Goal: Communication & Community: Answer question/provide support

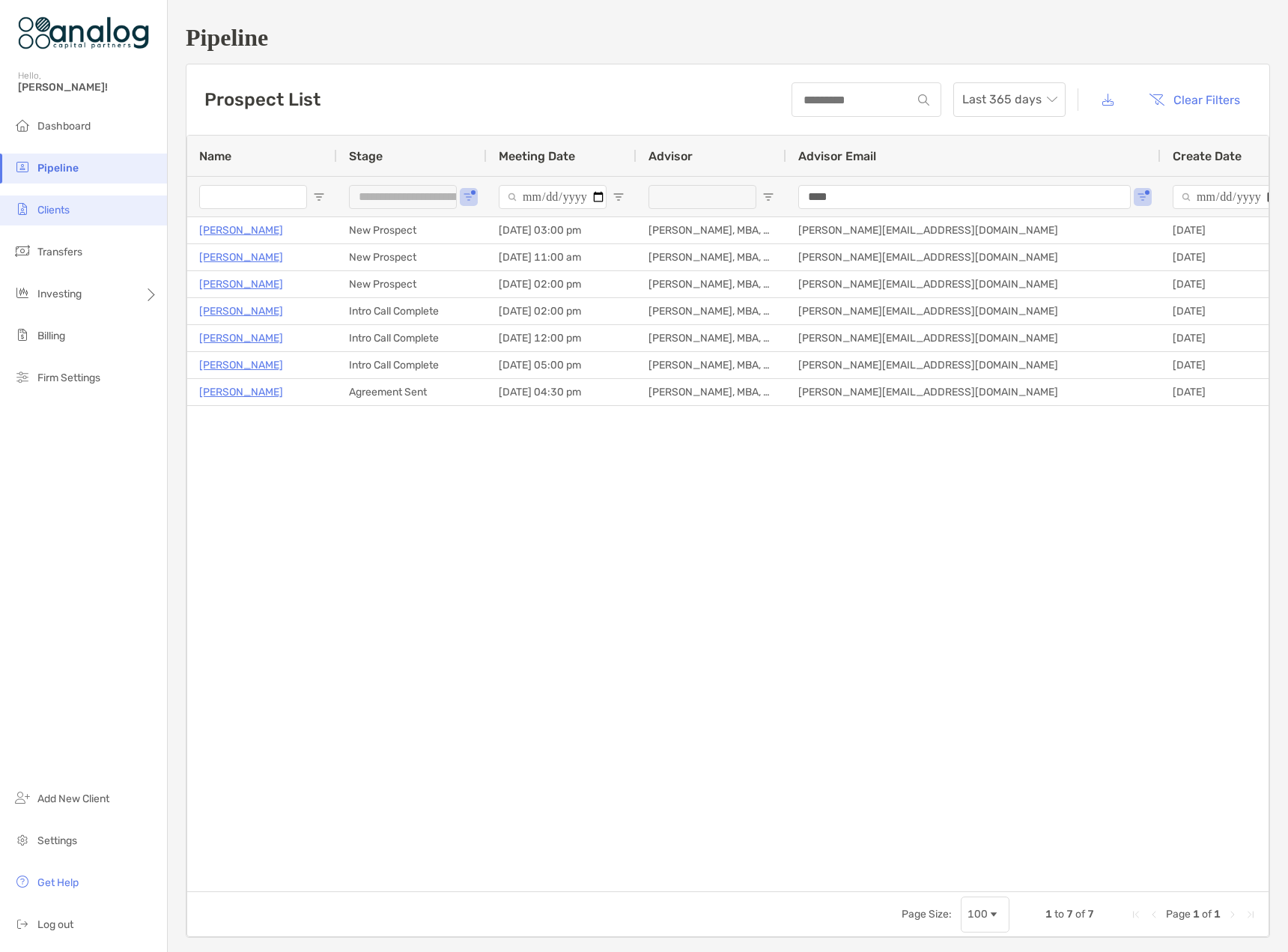
click at [48, 224] on li "Clients" at bounding box center [83, 210] width 167 height 30
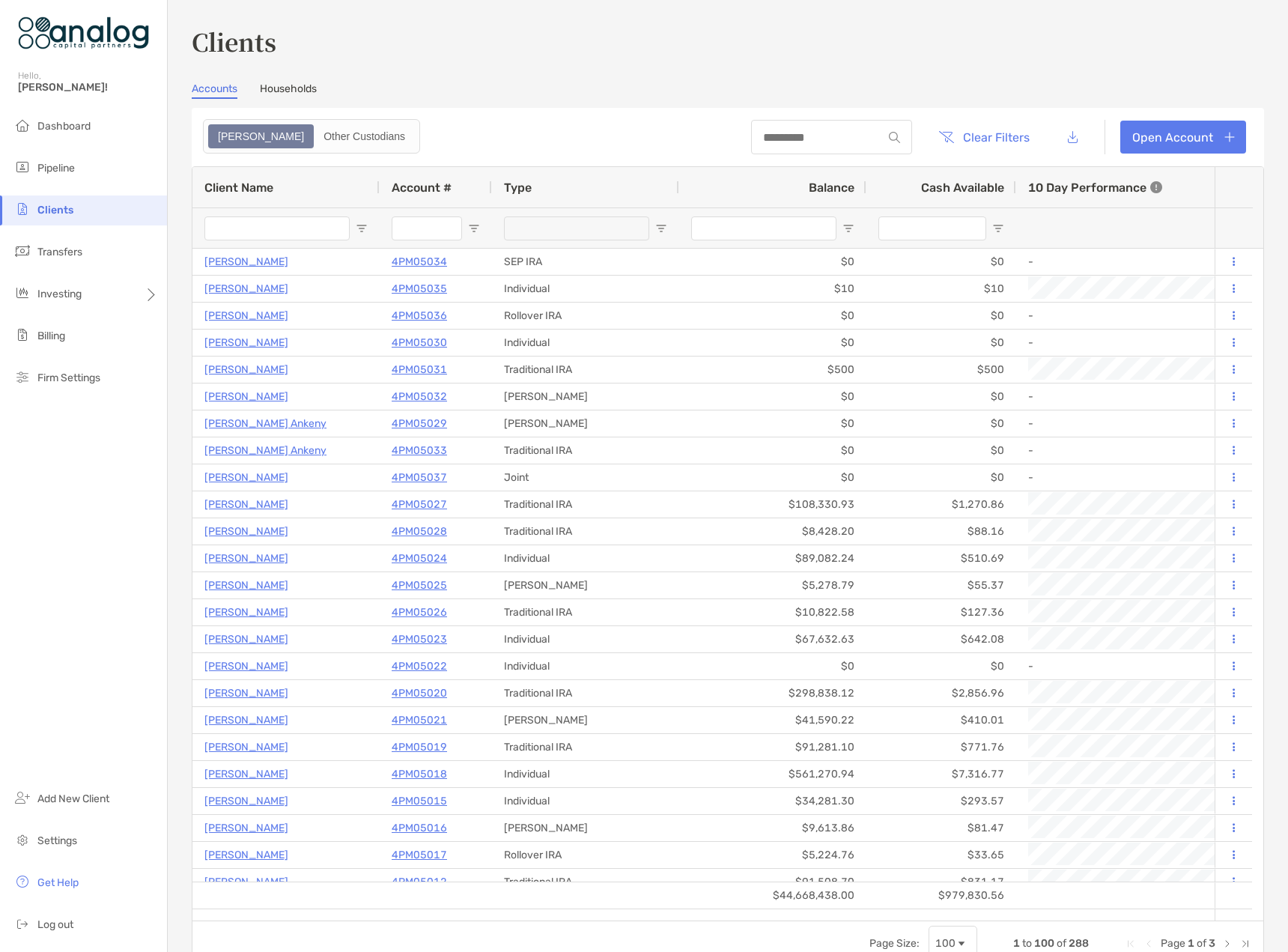
click at [242, 233] on input "Client Name Filter Input" at bounding box center [277, 228] width 146 height 24
type input "****"
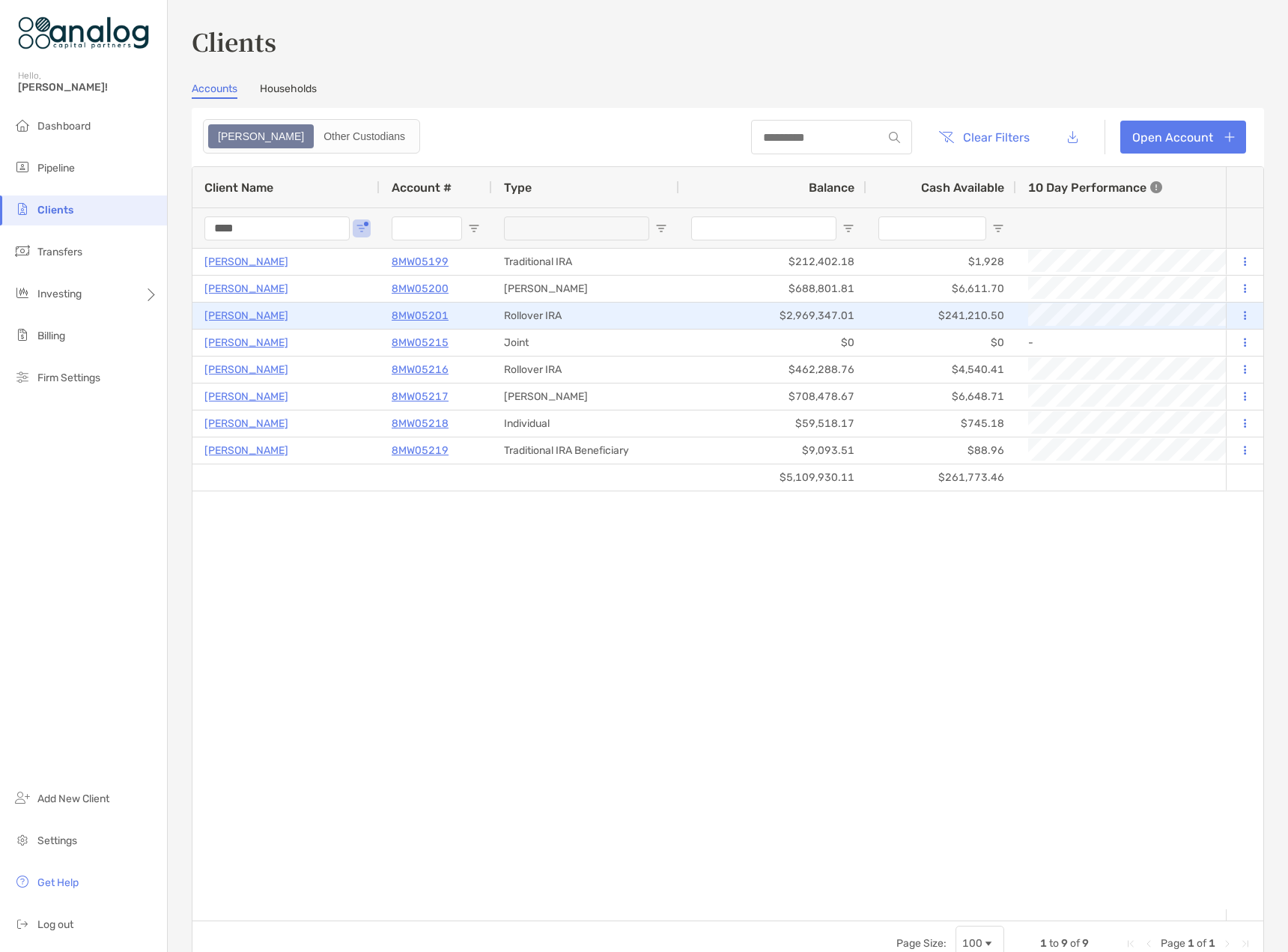
click at [423, 318] on p "8MW05201" at bounding box center [420, 315] width 57 height 19
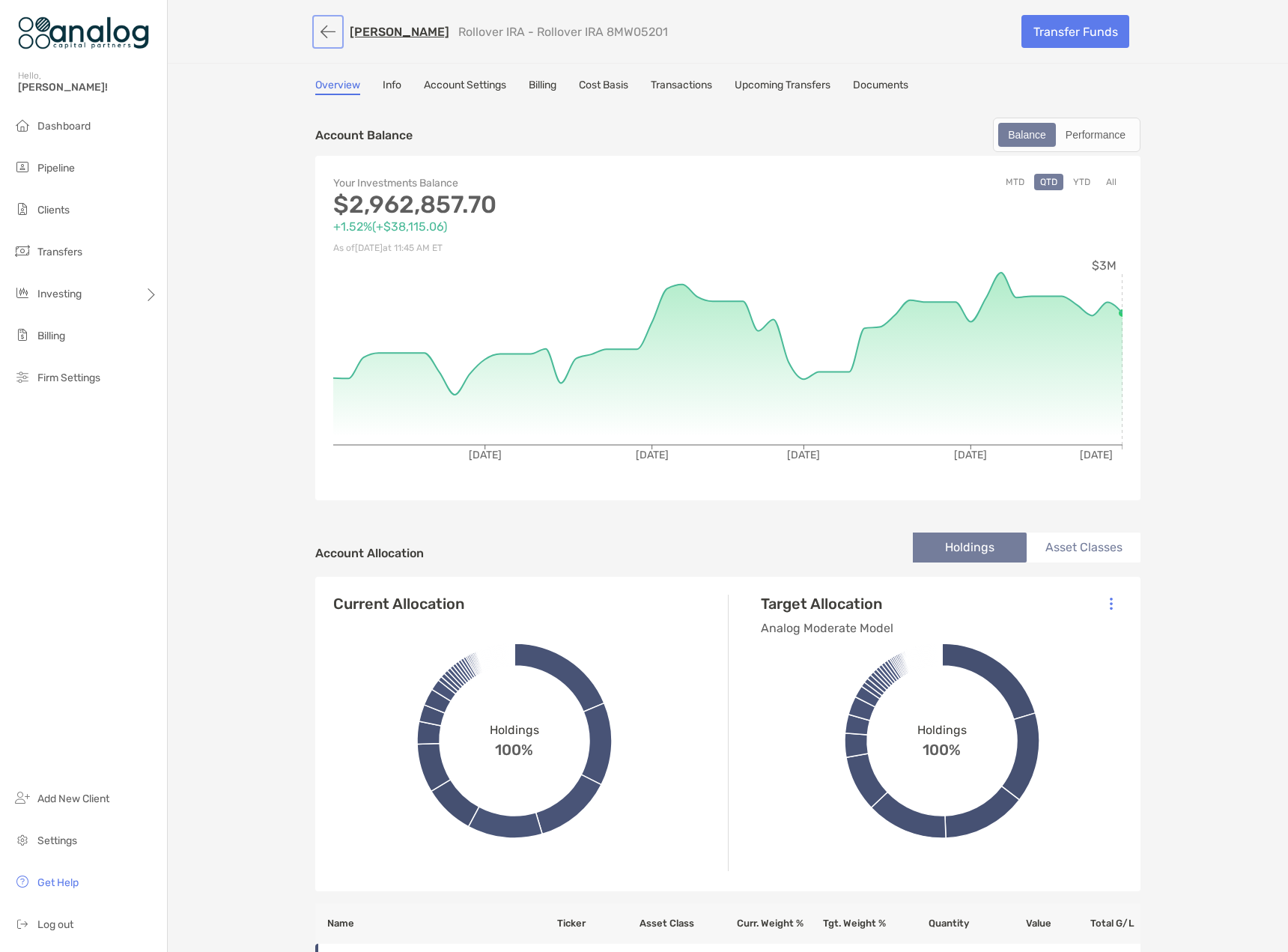
click at [324, 33] on button "button" at bounding box center [328, 31] width 25 height 27
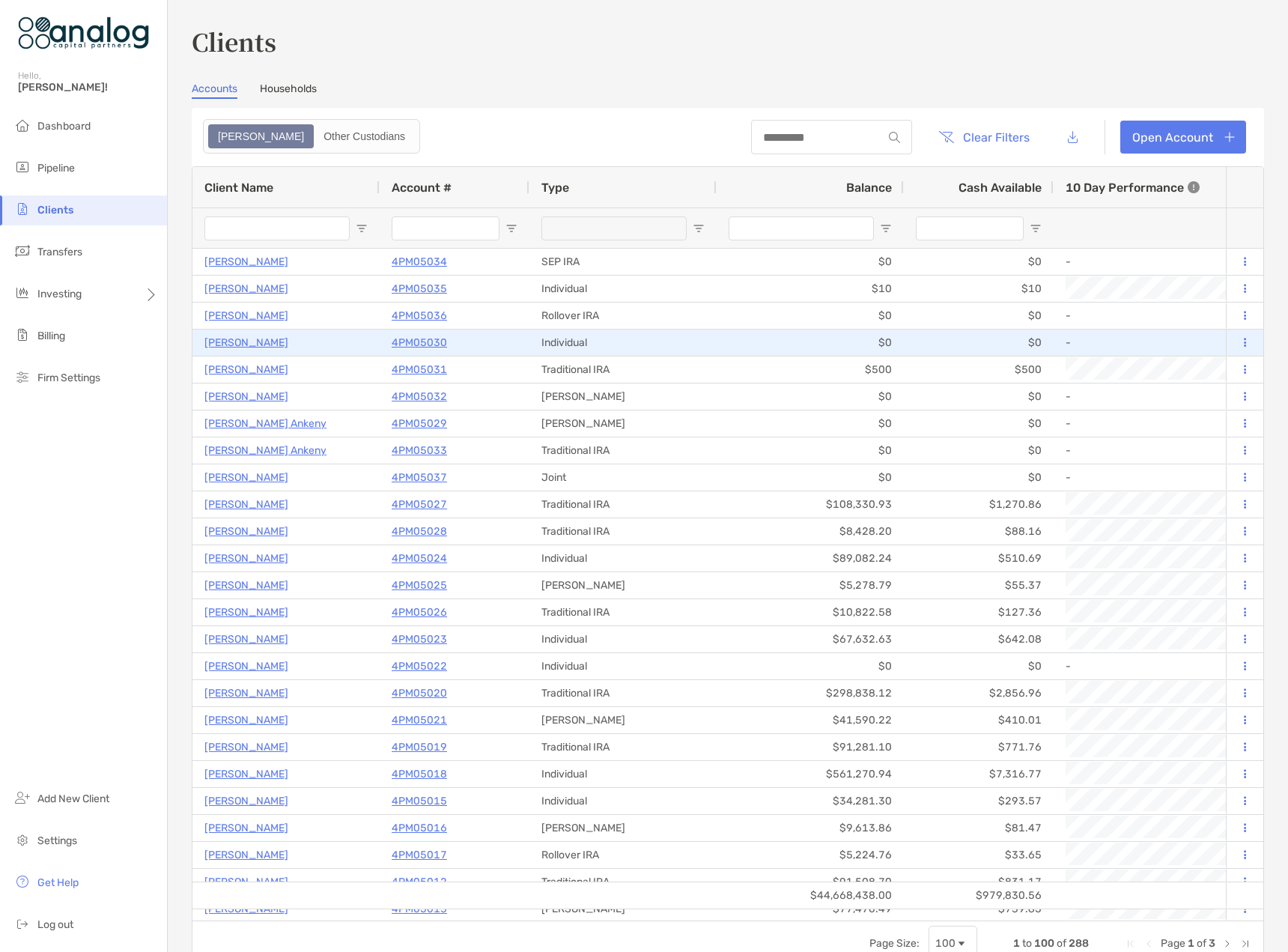
type input "****"
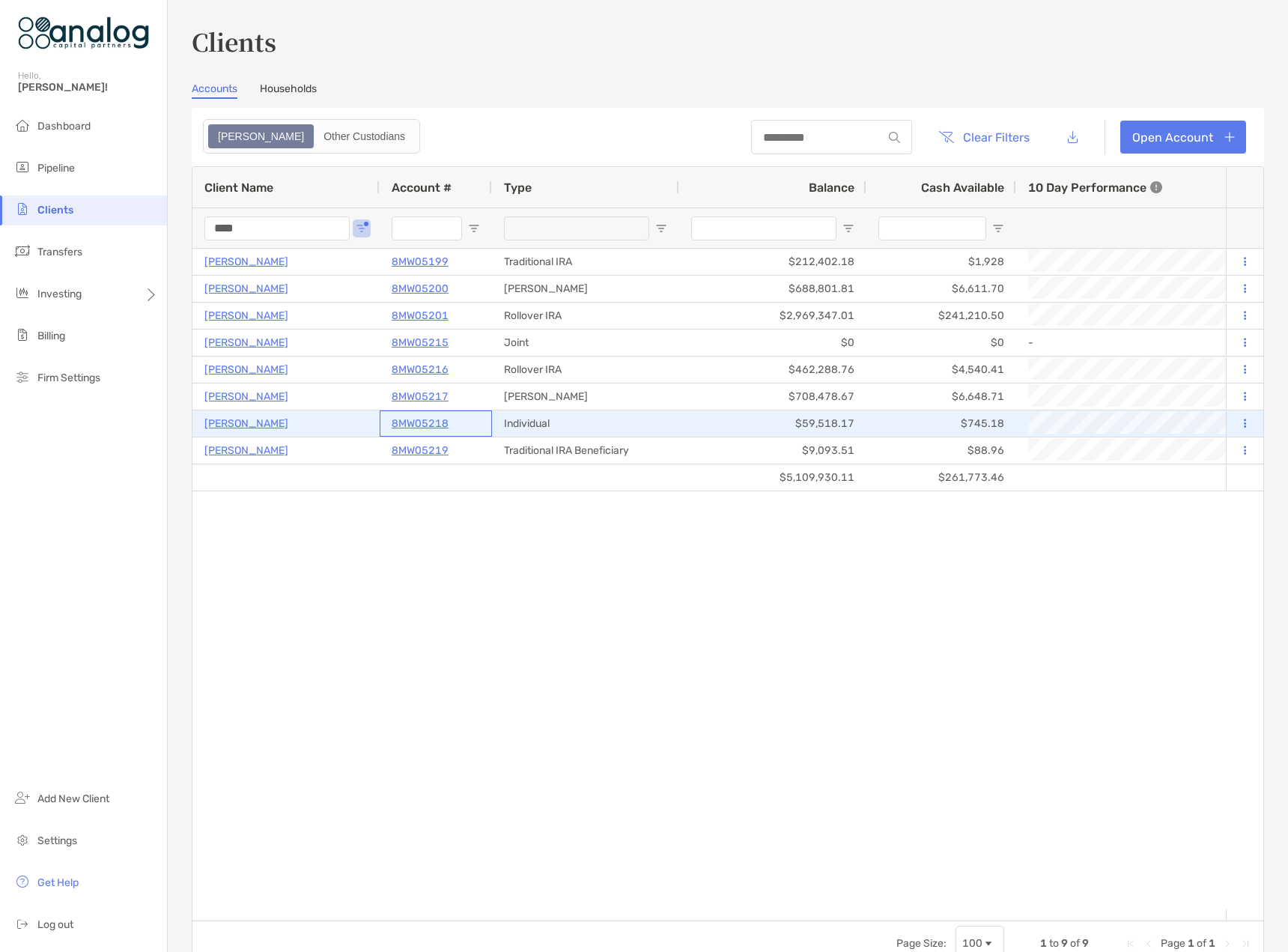
click at [427, 421] on p "8MW05218" at bounding box center [420, 423] width 57 height 19
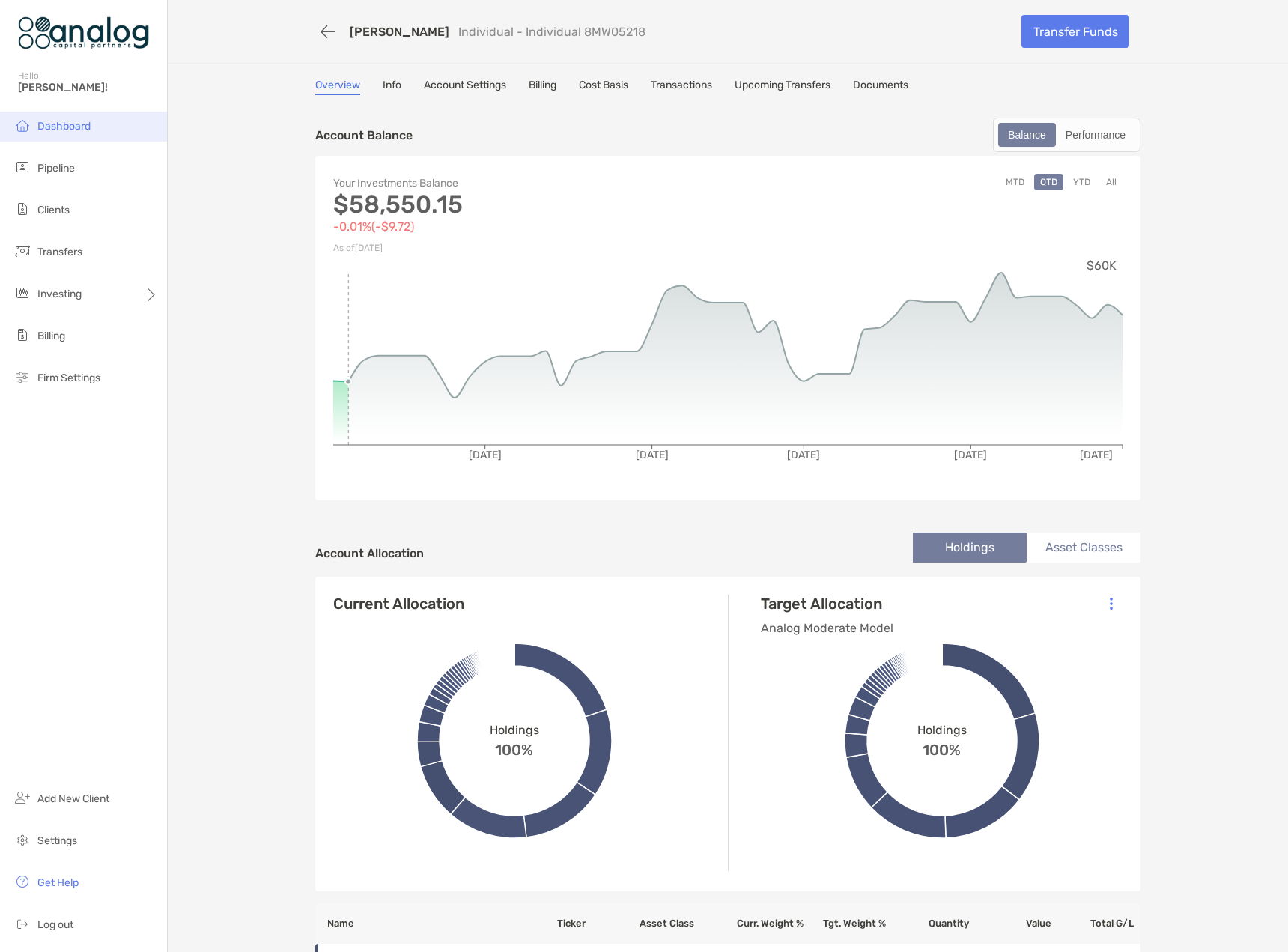
click at [58, 122] on span "Dashboard" at bounding box center [64, 126] width 53 height 13
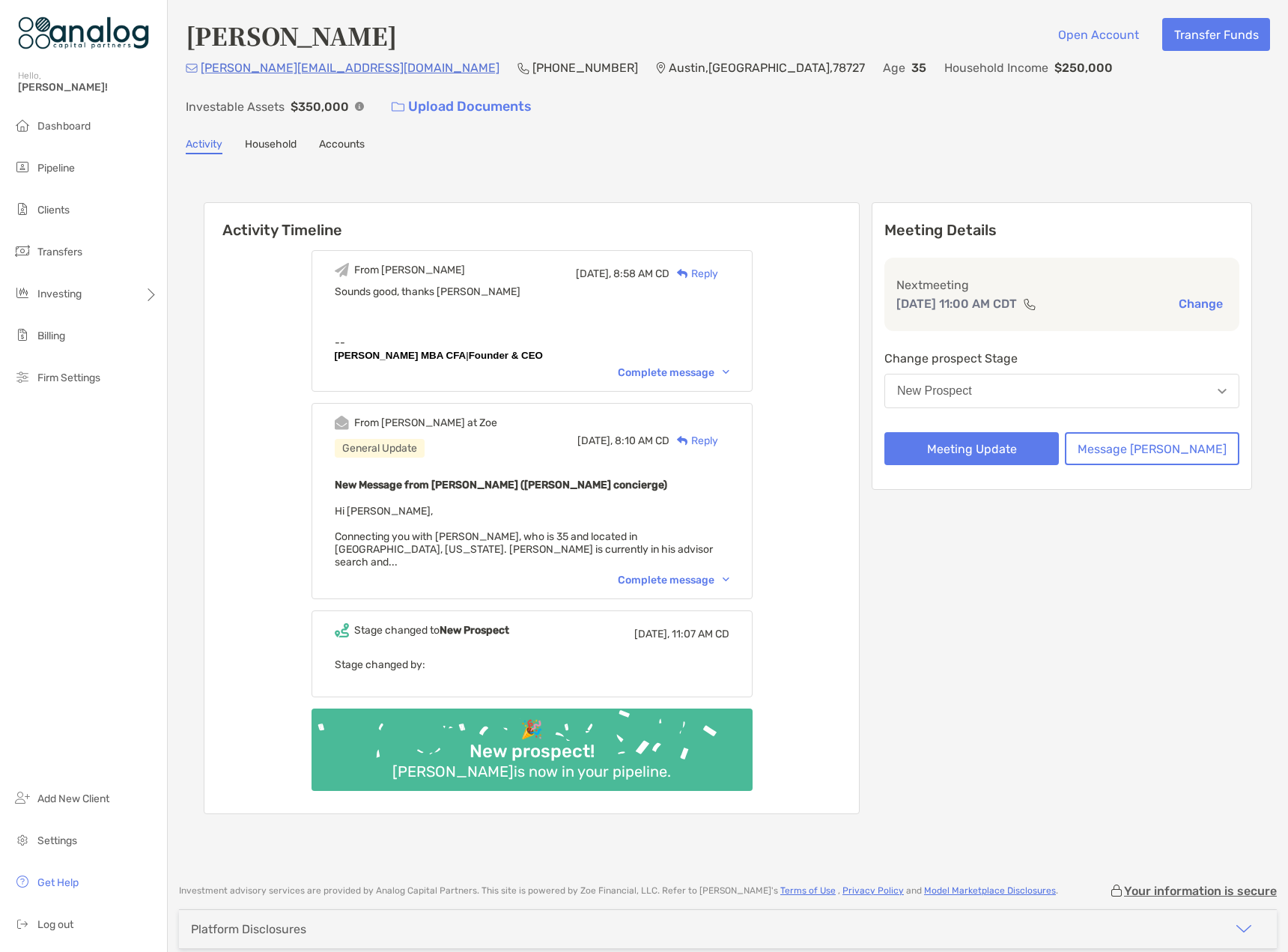
click at [696, 574] on div "Complete message" at bounding box center [674, 580] width 111 height 13
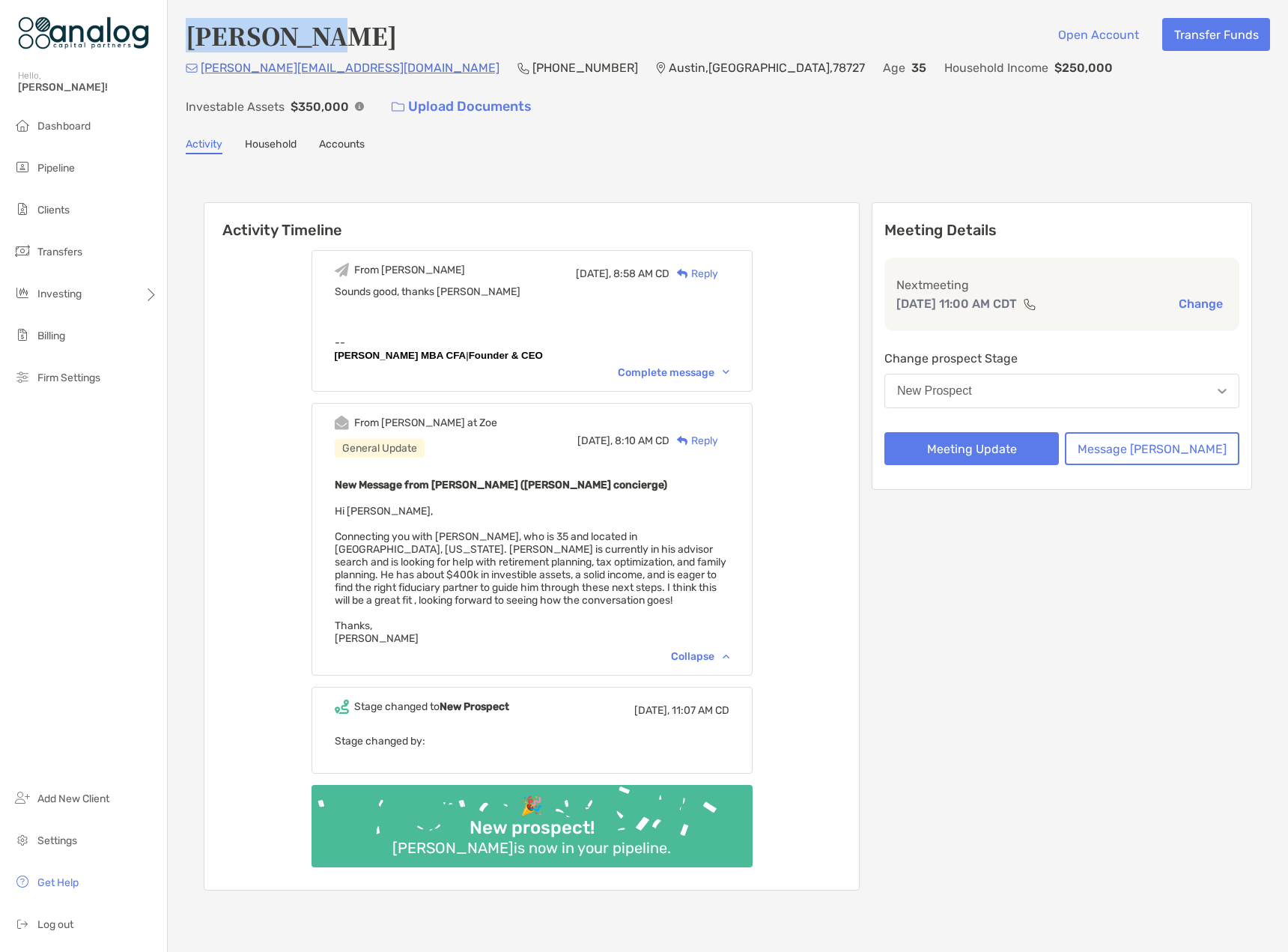
drag, startPoint x: 320, startPoint y: 37, endPoint x: 191, endPoint y: 48, distance: 129.5
click at [191, 48] on div "Adil Islam Open Account Transfer Funds" at bounding box center [728, 34] width 1085 height 34
copy h4 "Adil Islam"
click at [1156, 432] on button "Message Zoe" at bounding box center [1152, 449] width 174 height 33
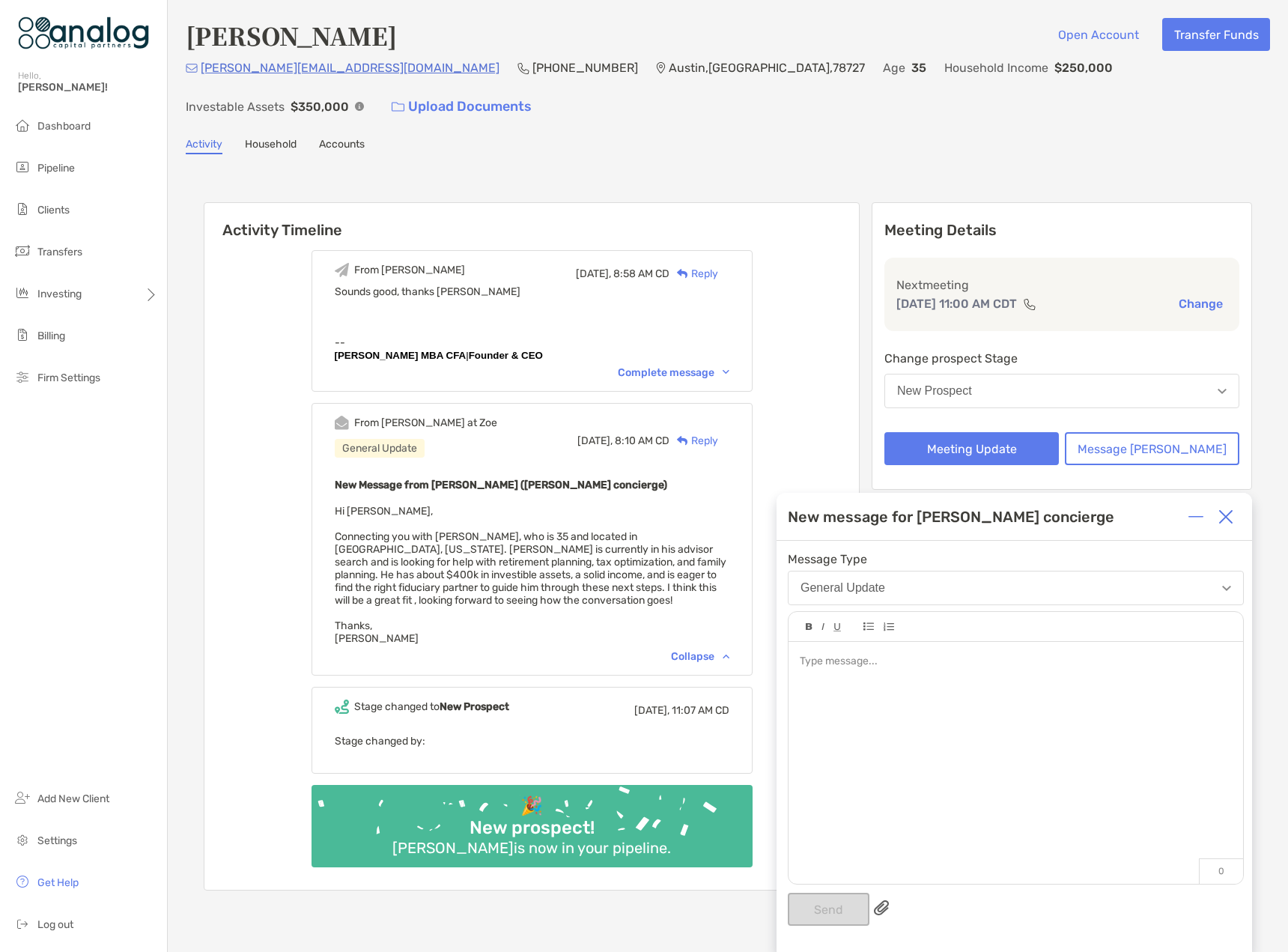
click at [1046, 374] on button "New Prospect" at bounding box center [1061, 390] width 355 height 34
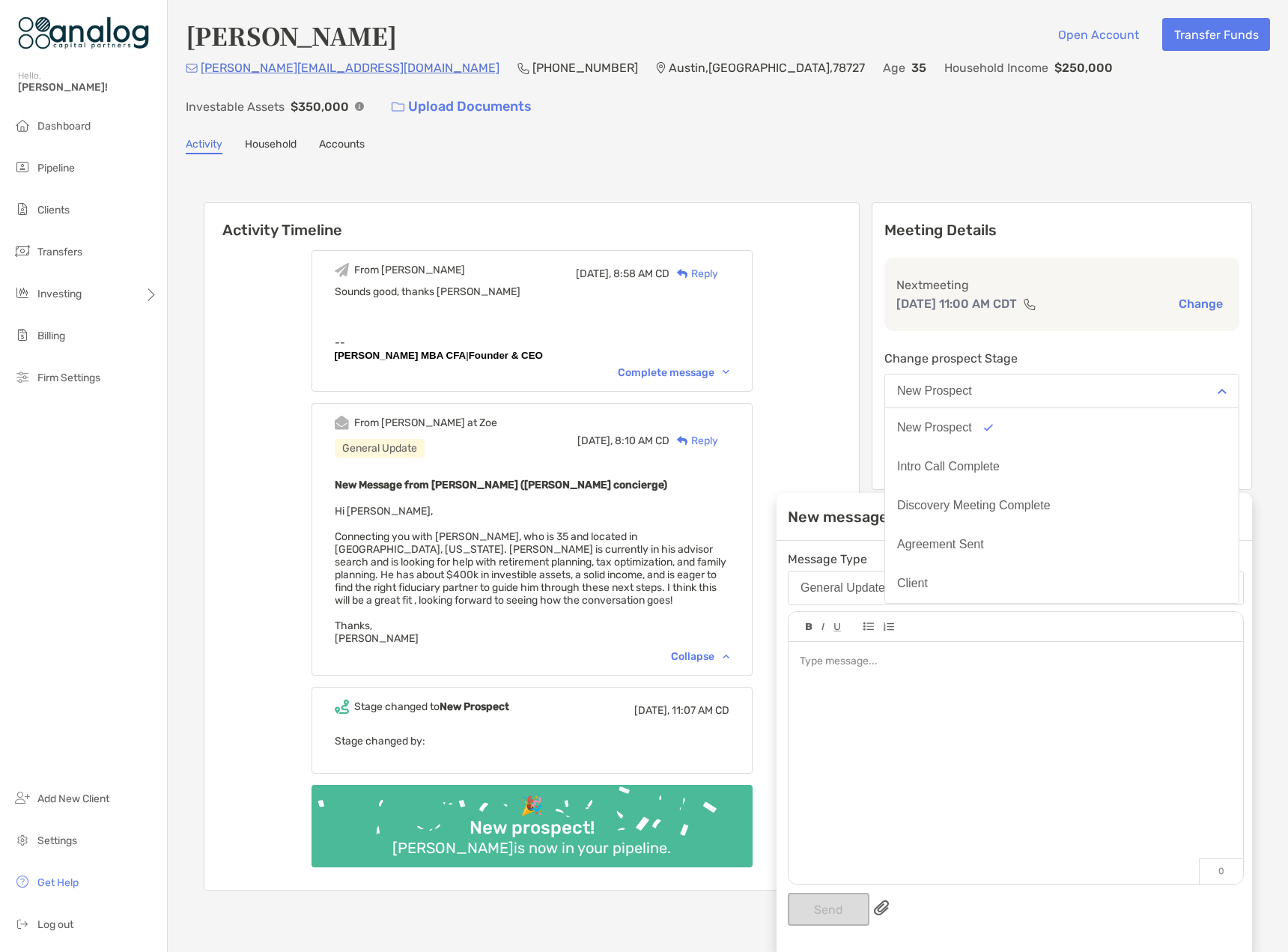
scroll to position [116, 0]
click at [946, 577] on div "No Show" at bounding box center [921, 584] width 49 height 14
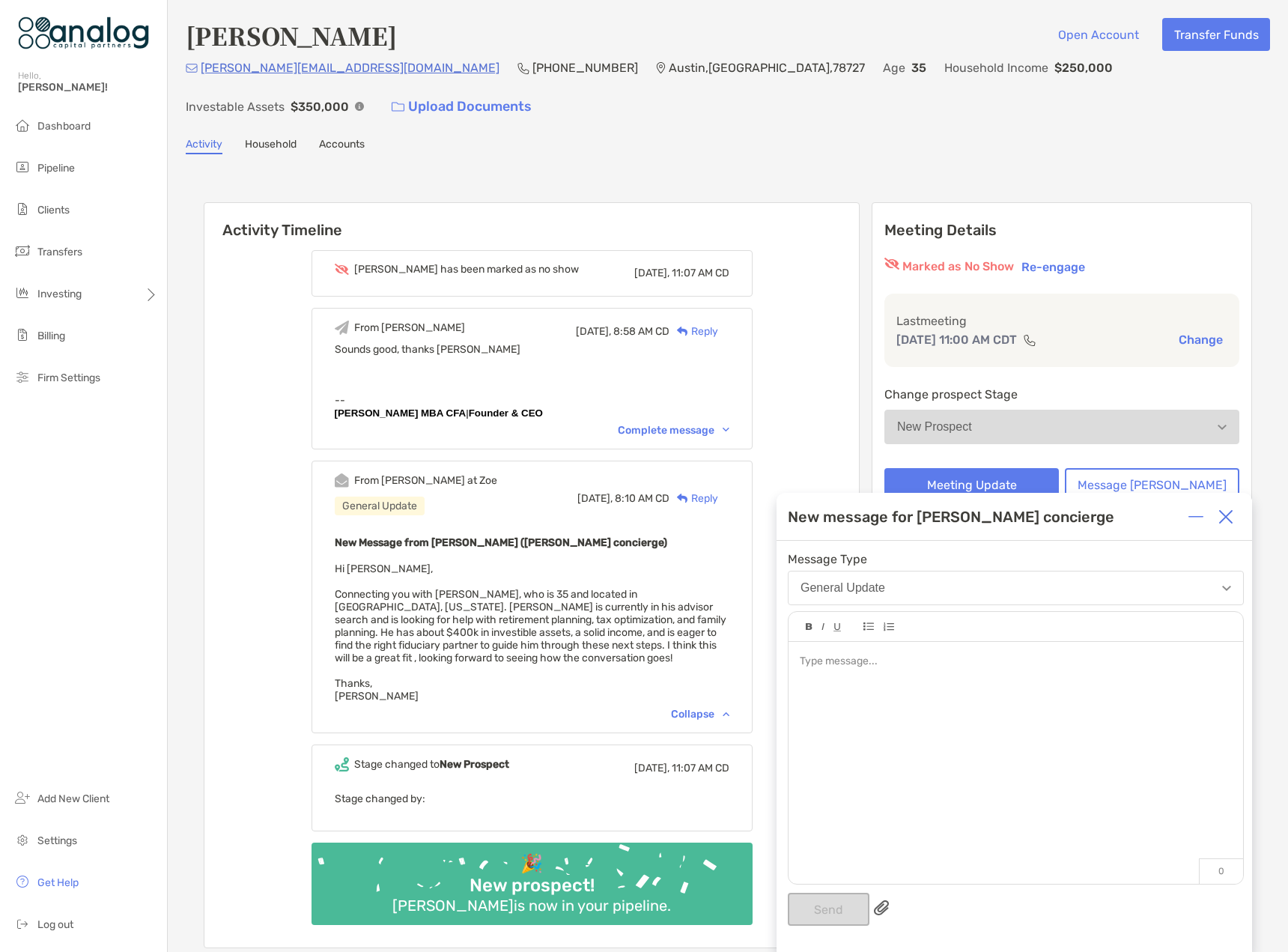
click at [886, 668] on div at bounding box center [1015, 661] width 431 height 16
click at [1011, 660] on div "**********" at bounding box center [1015, 661] width 431 height 16
click at [831, 909] on button "Send" at bounding box center [827, 910] width 81 height 33
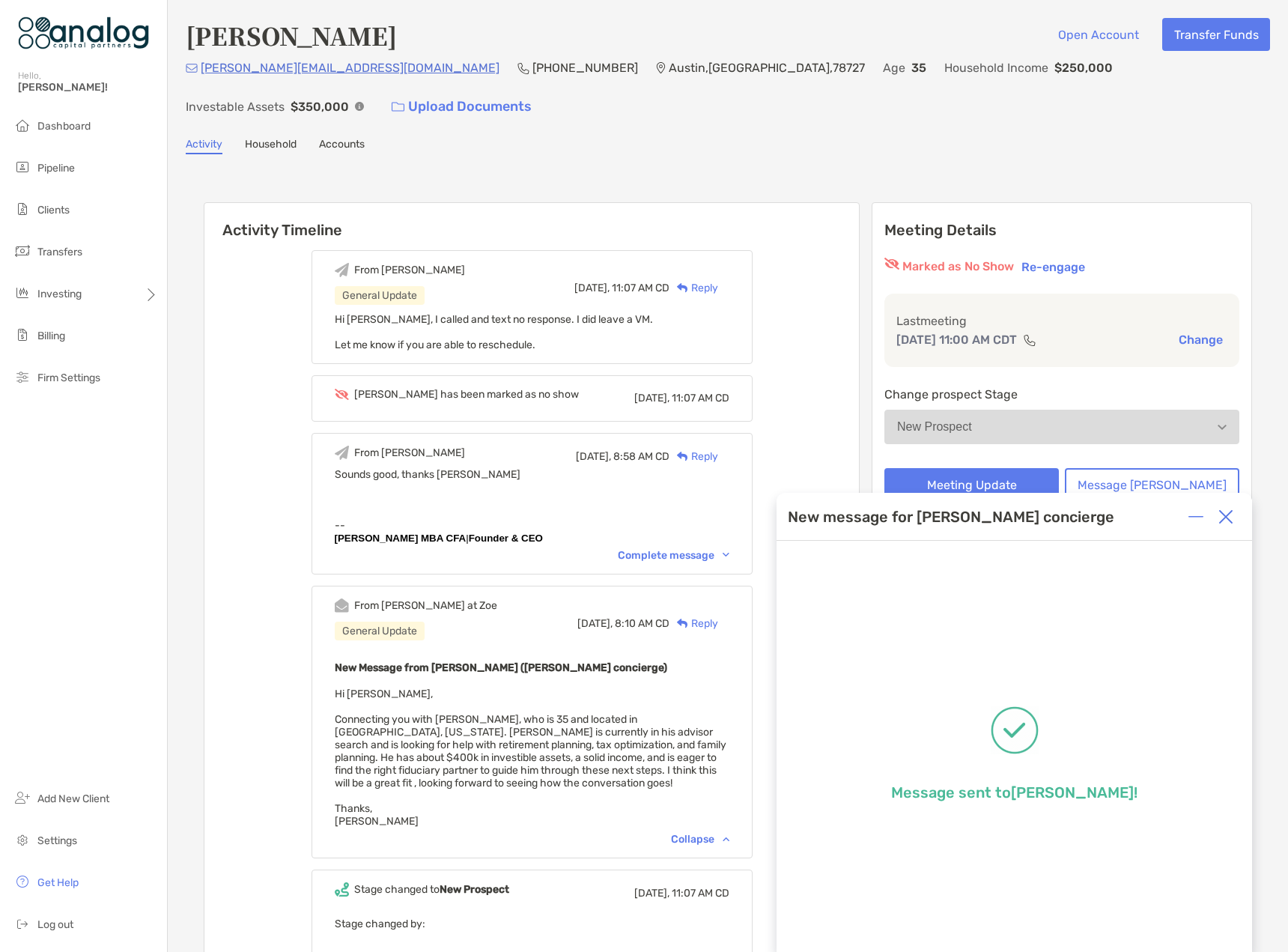
click at [1222, 525] on div at bounding box center [1225, 517] width 30 height 30
